Goal: Task Accomplishment & Management: Use online tool/utility

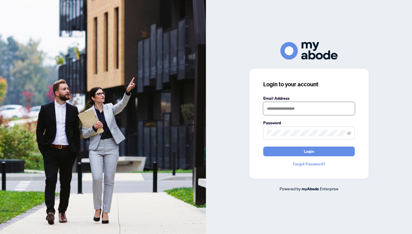
type input "**********"
click at [309, 151] on button "Login" at bounding box center [309, 152] width 92 height 10
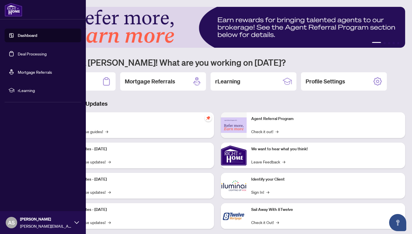
click at [19, 56] on link "Deal Processing" at bounding box center [32, 53] width 29 height 5
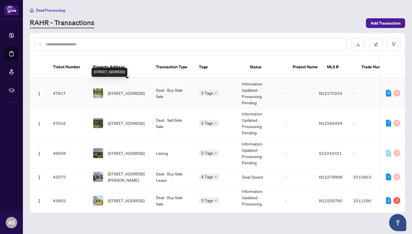
click at [129, 90] on span "[STREET_ADDRESS]" at bounding box center [126, 93] width 37 height 6
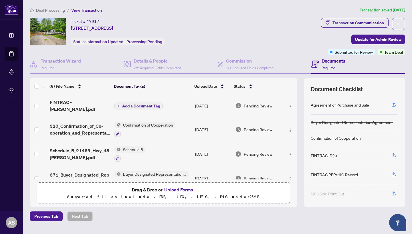
click at [181, 188] on button "Upload Forms" at bounding box center [179, 189] width 32 height 7
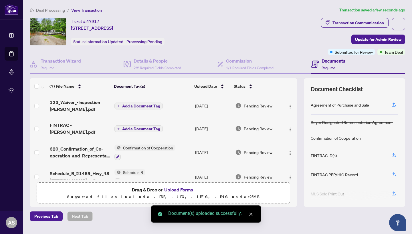
click at [76, 108] on span "123_Waiver_-Inspection [PERSON_NAME].pdf" at bounding box center [80, 106] width 60 height 14
